Goal: Find specific page/section: Find specific page/section

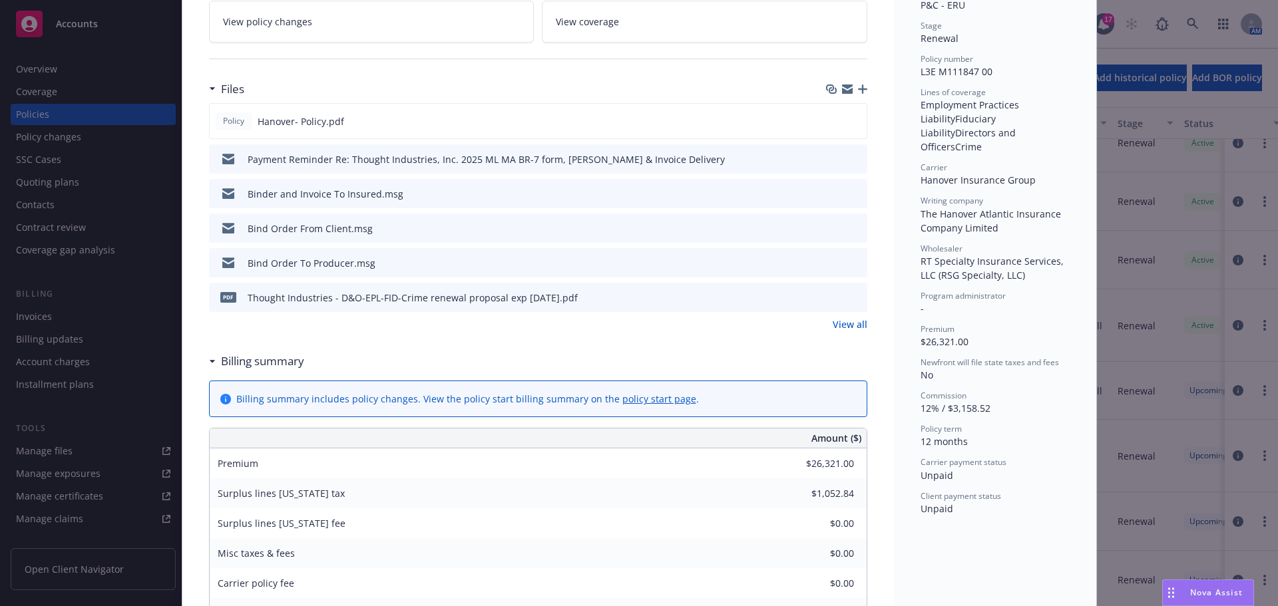
scroll to position [266, 0]
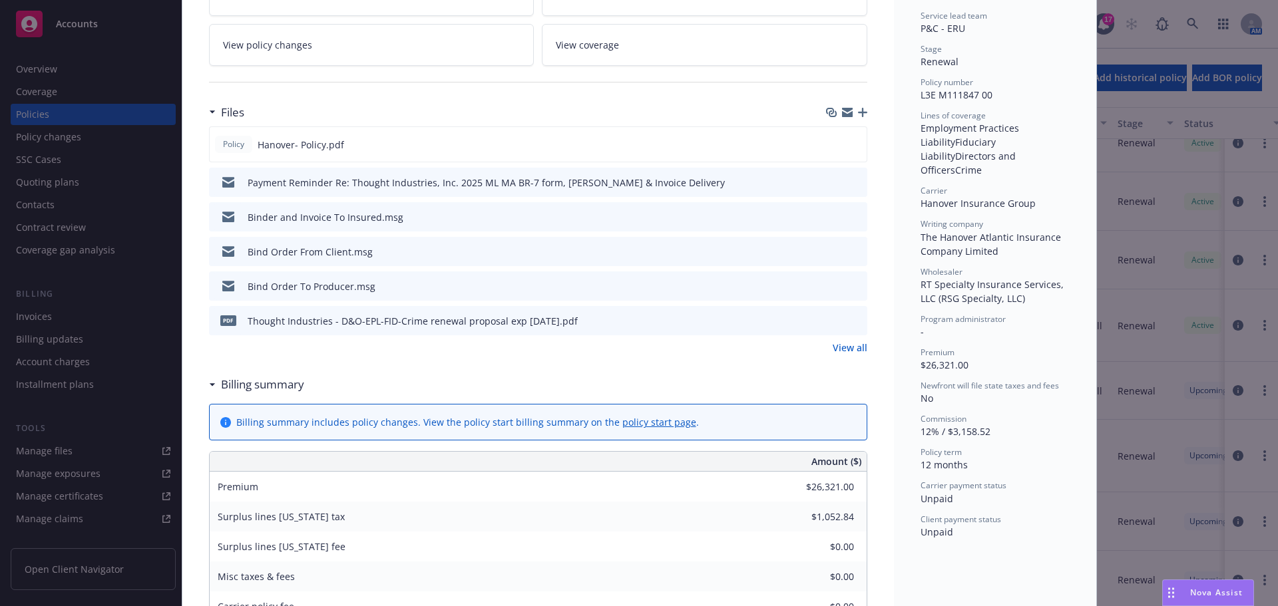
click at [847, 351] on link "View all" at bounding box center [849, 348] width 35 height 14
